Goal: Transaction & Acquisition: Obtain resource

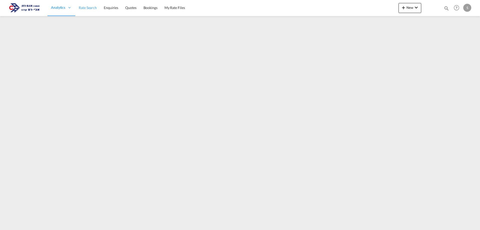
click at [92, 12] on link "Rate Search" at bounding box center [87, 8] width 25 height 16
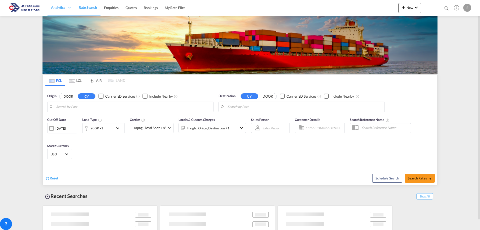
click at [78, 107] on input "Search by Port" at bounding box center [133, 107] width 155 height 8
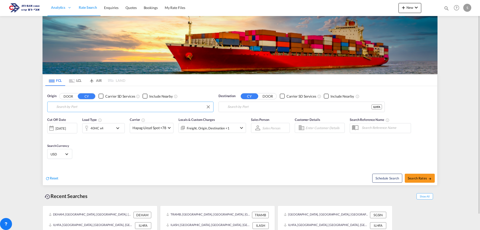
type input "[GEOGRAPHIC_DATA], [GEOGRAPHIC_DATA]"
type input "s"
click at [79, 117] on div "Shekou Pt China CNSHK" at bounding box center [95, 120] width 95 height 15
type input "Shekou Pt, CNSHK"
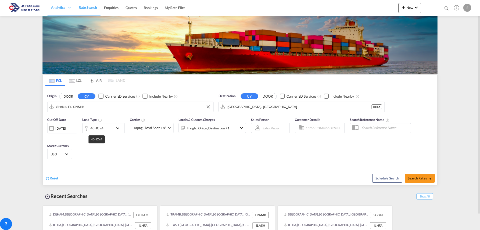
click at [96, 129] on div "40HC x4" at bounding box center [97, 128] width 13 height 7
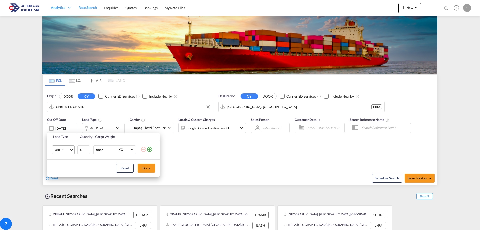
click at [67, 149] on span "40HC" at bounding box center [62, 150] width 15 height 5
click at [66, 157] on md-option "40FR" at bounding box center [68, 157] width 34 height 12
click at [146, 170] on button "Done" at bounding box center [147, 168] width 18 height 9
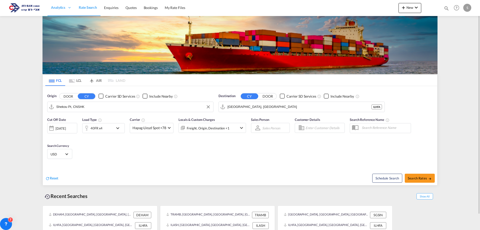
click at [104, 130] on div "40FR x4" at bounding box center [98, 128] width 31 height 10
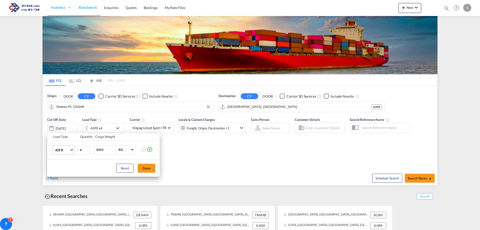
drag, startPoint x: 57, startPoint y: 148, endPoint x: 71, endPoint y: 154, distance: 14.8
click at [57, 148] on span "40FR" at bounding box center [62, 150] width 15 height 5
click at [62, 164] on div "20FR" at bounding box center [59, 165] width 8 height 5
click at [144, 168] on button "Done" at bounding box center [147, 168] width 18 height 9
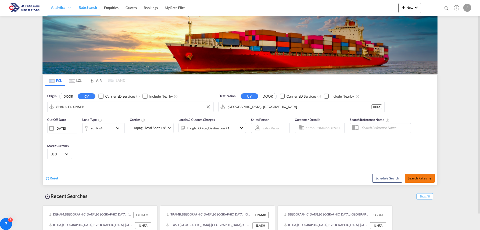
click at [426, 179] on span "Search Rates" at bounding box center [420, 178] width 24 height 4
type input "CNSHK to ILHFA / [DATE]"
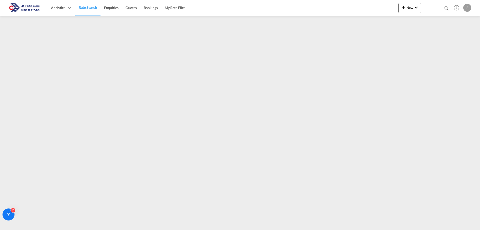
click at [91, 8] on span "Rate Search" at bounding box center [88, 7] width 18 height 4
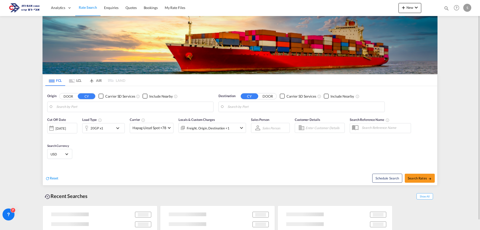
type input "Shekou Pt, CNSHK"
type input "[GEOGRAPHIC_DATA], [GEOGRAPHIC_DATA]"
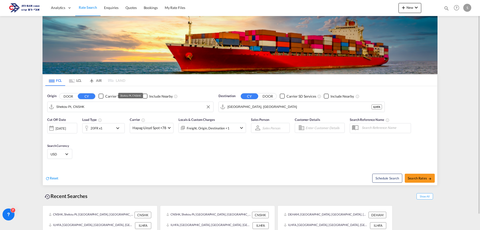
click at [72, 107] on input "Shekou Pt, CNSHK" at bounding box center [133, 107] width 155 height 8
click at [85, 109] on input "Shekou Pt, CNSHK" at bounding box center [133, 107] width 155 height 8
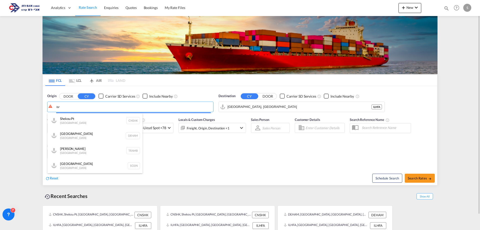
type input "ע"
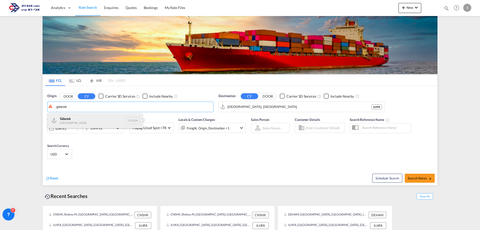
click at [81, 119] on div "Gdansk [GEOGRAPHIC_DATA] PLGDN" at bounding box center [95, 120] width 95 height 15
type input "Gdansk, PLGDN"
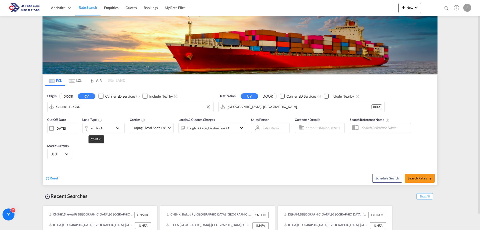
click at [101, 130] on div "20FR x1" at bounding box center [97, 128] width 12 height 7
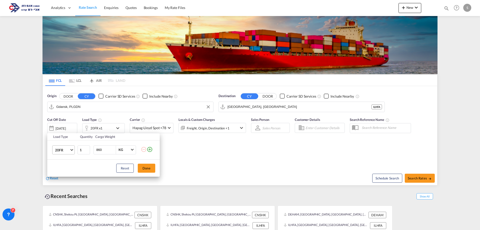
click at [65, 151] on span "20FR" at bounding box center [62, 150] width 15 height 5
click at [62, 149] on div "40HC" at bounding box center [59, 147] width 9 height 5
type input "2"
click at [87, 148] on input "2" at bounding box center [84, 149] width 13 height 9
click at [143, 168] on button "Done" at bounding box center [147, 168] width 18 height 9
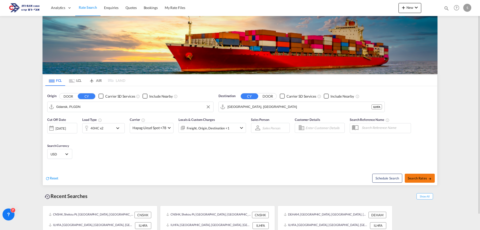
click at [418, 177] on span "Search Rates" at bounding box center [420, 178] width 24 height 4
type input "PLGDN to ILHFA / [DATE]"
